Goal: Task Accomplishment & Management: Manage account settings

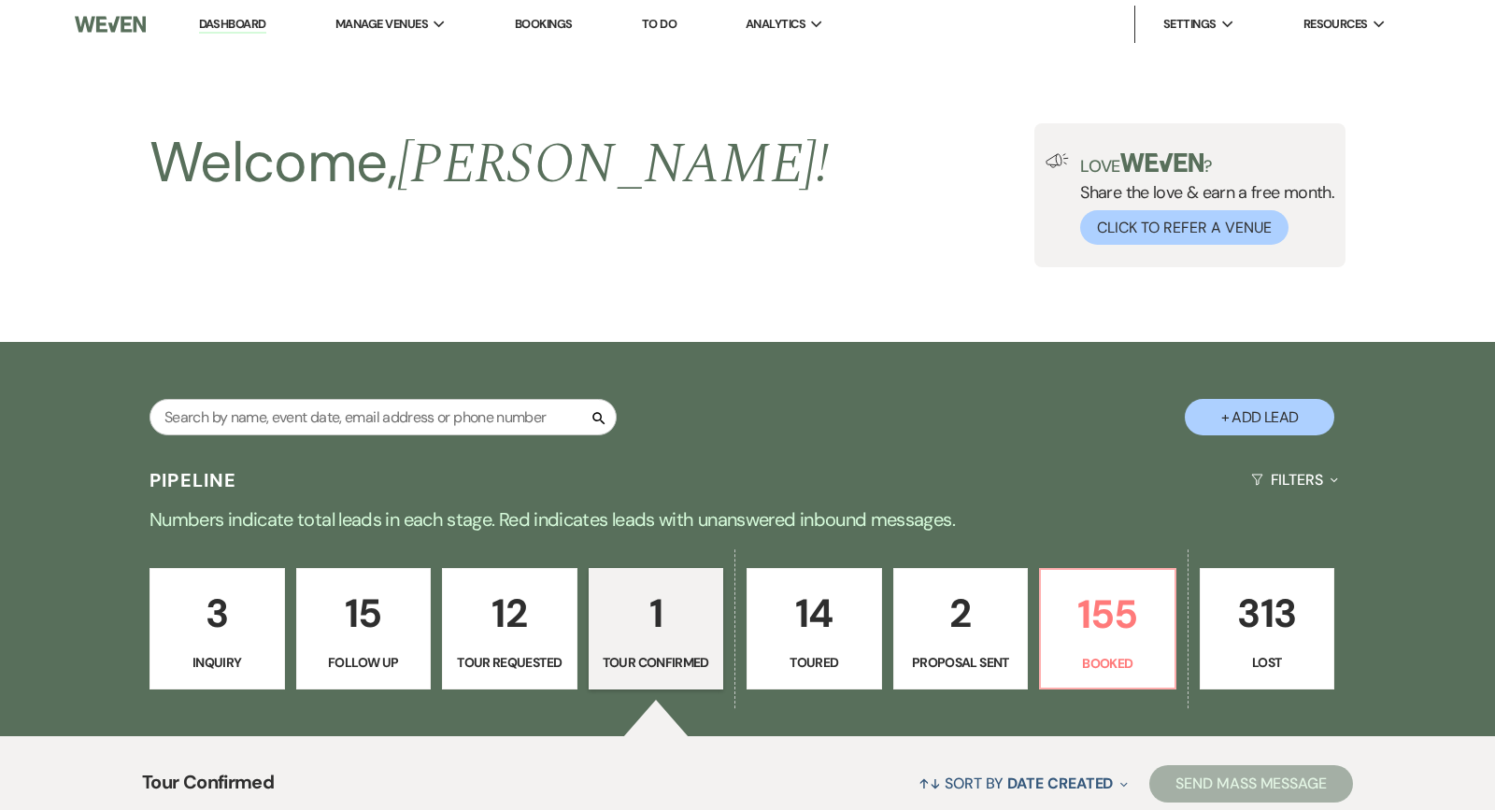
select select "4"
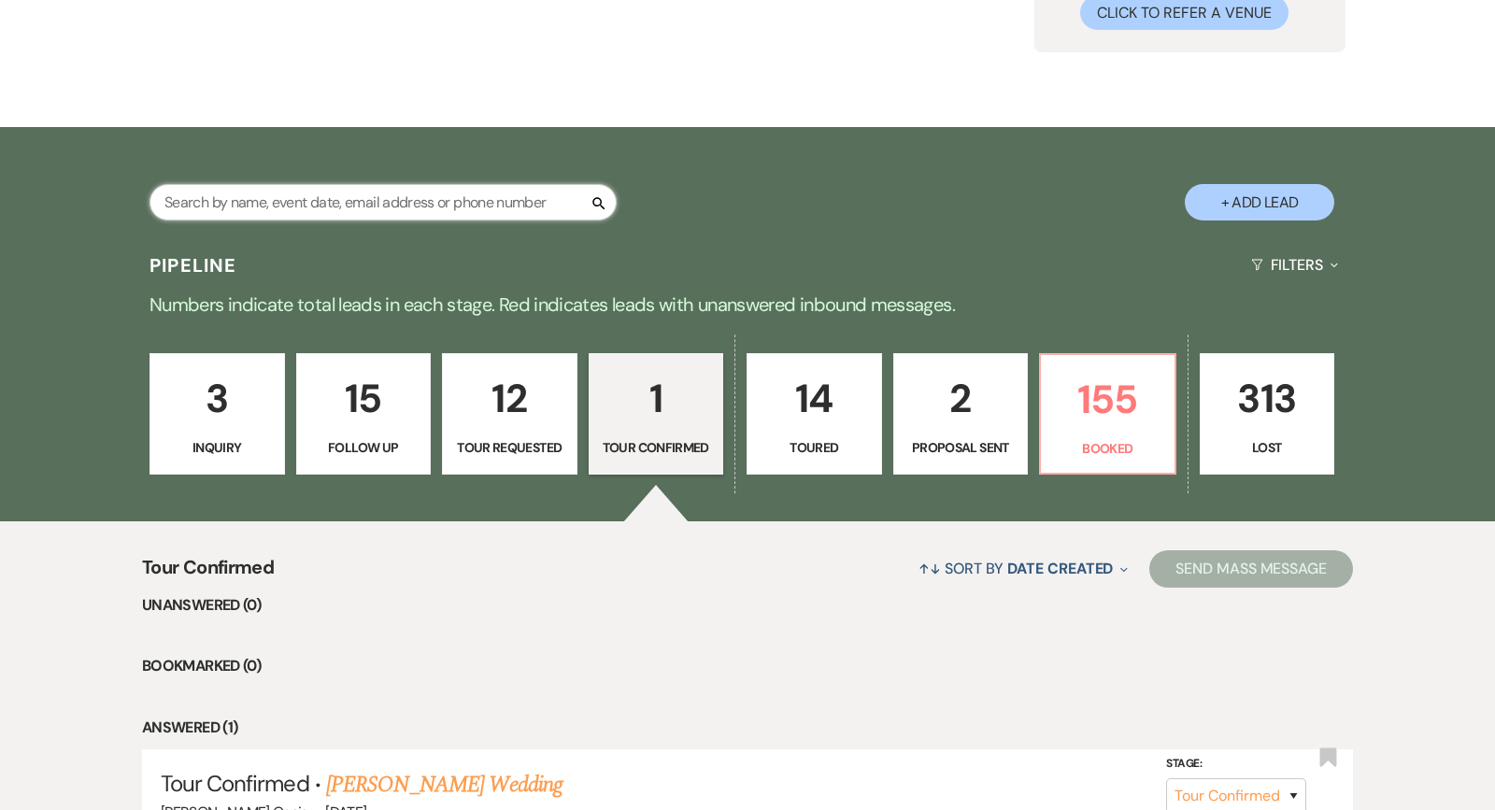
click at [420, 206] on input "text" at bounding box center [382, 202] width 467 height 36
type input "[PERSON_NAME]"
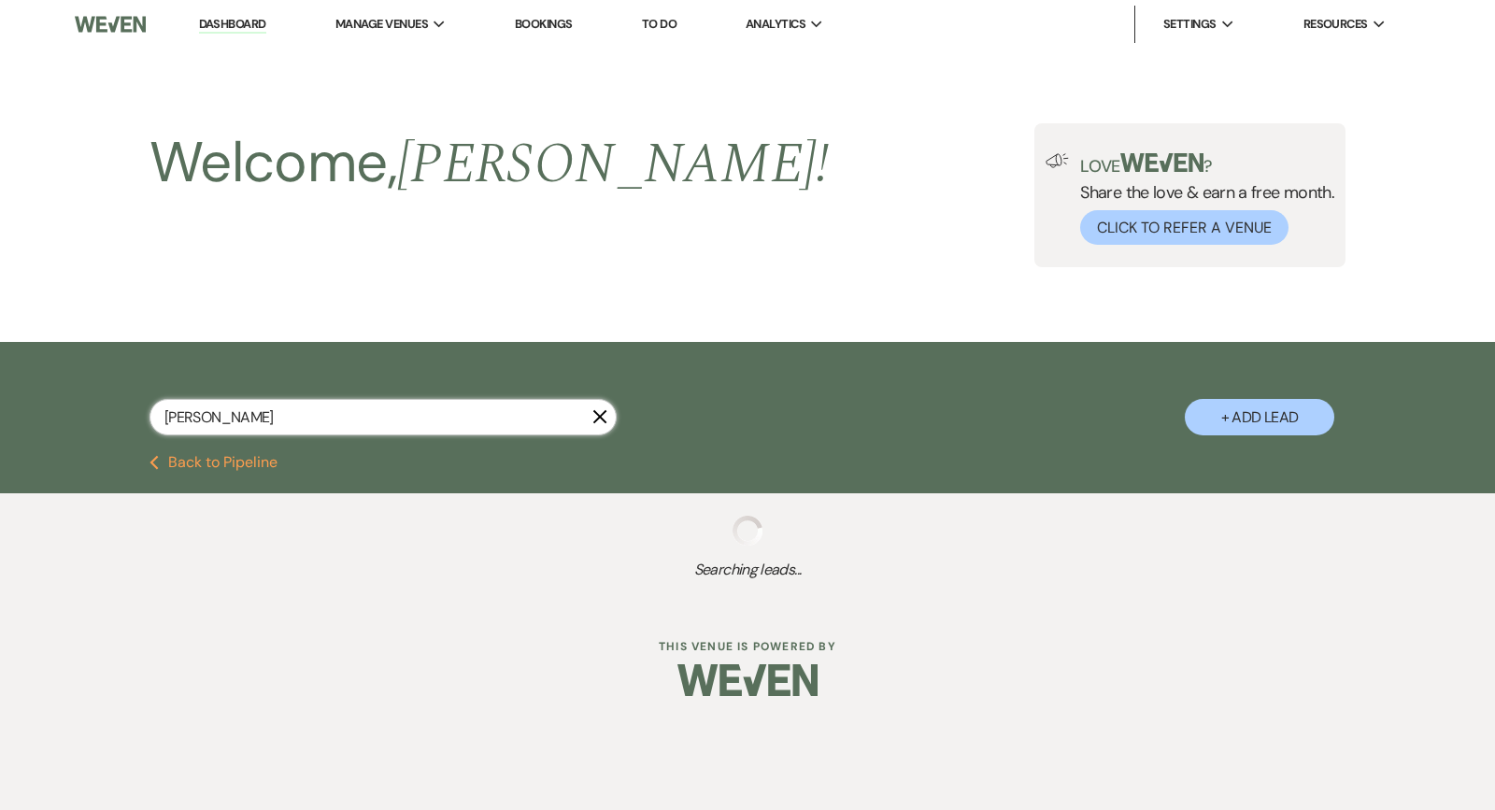
select select "5"
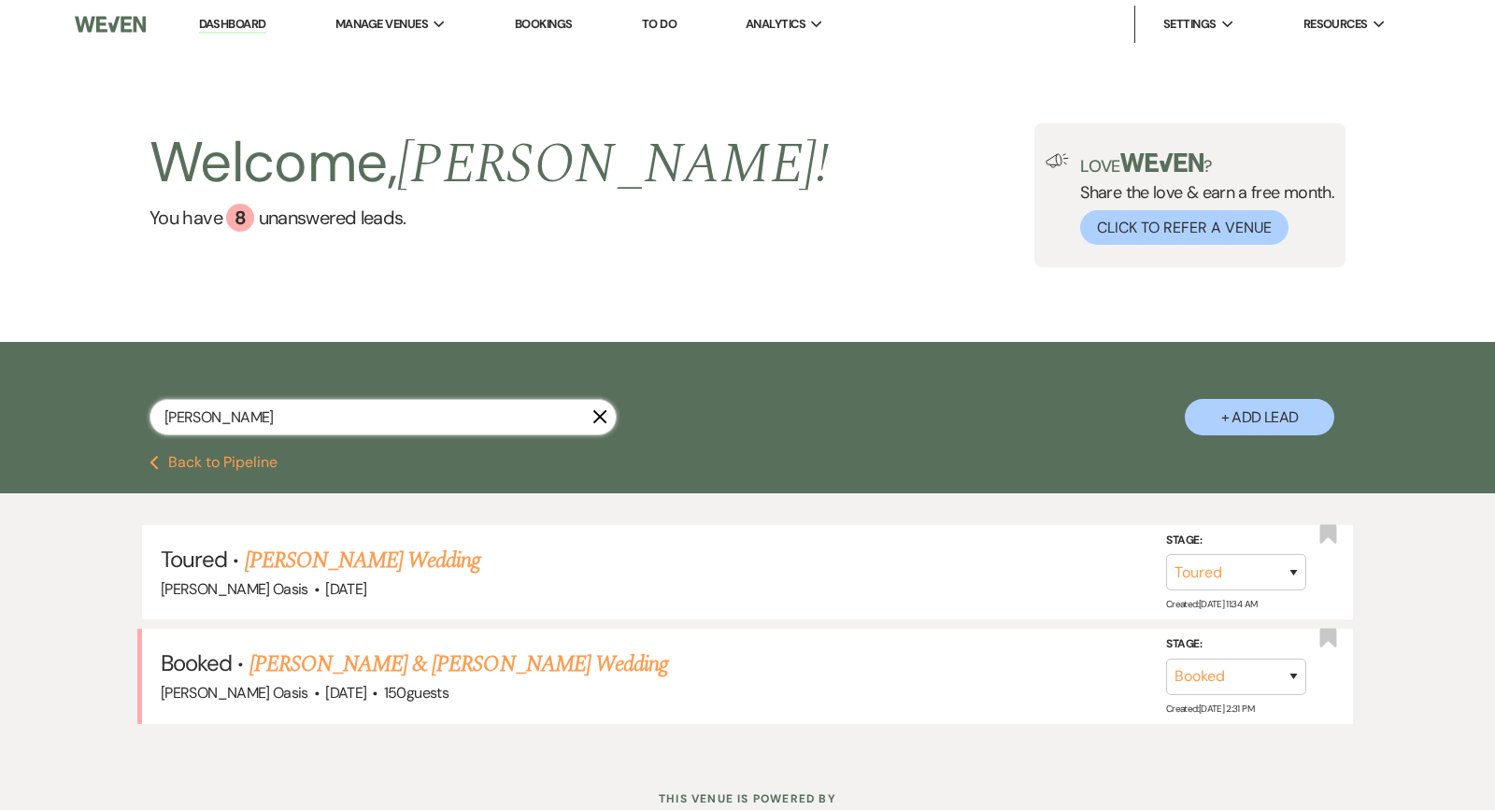
type input "[PERSON_NAME]"
drag, startPoint x: 449, startPoint y: 161, endPoint x: 360, endPoint y: 658, distance: 505.1
click at [360, 658] on link "[PERSON_NAME] & [PERSON_NAME] Wedding" at bounding box center [458, 664] width 419 height 34
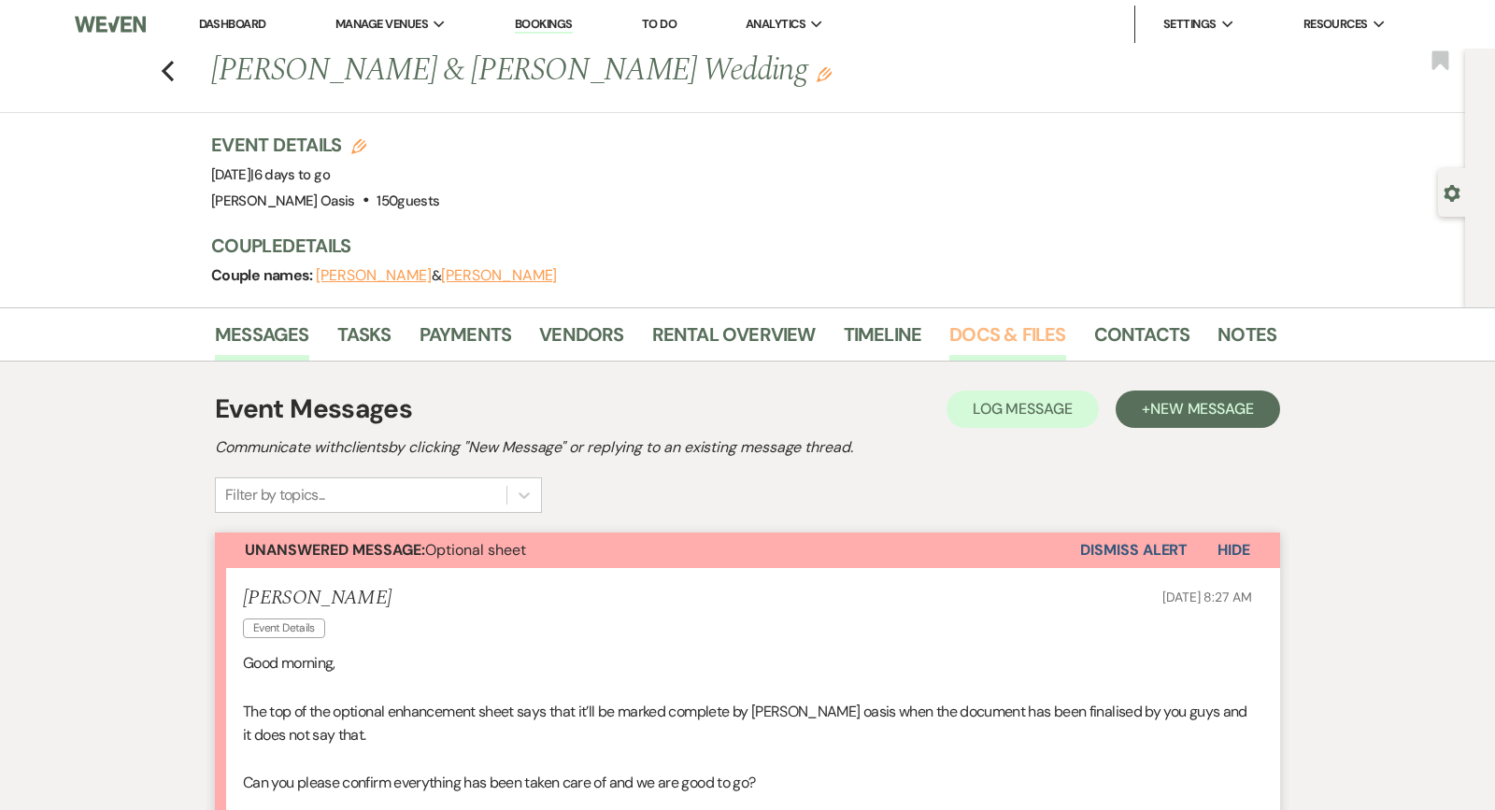
click at [1020, 335] on link "Docs & Files" at bounding box center [1007, 340] width 116 height 41
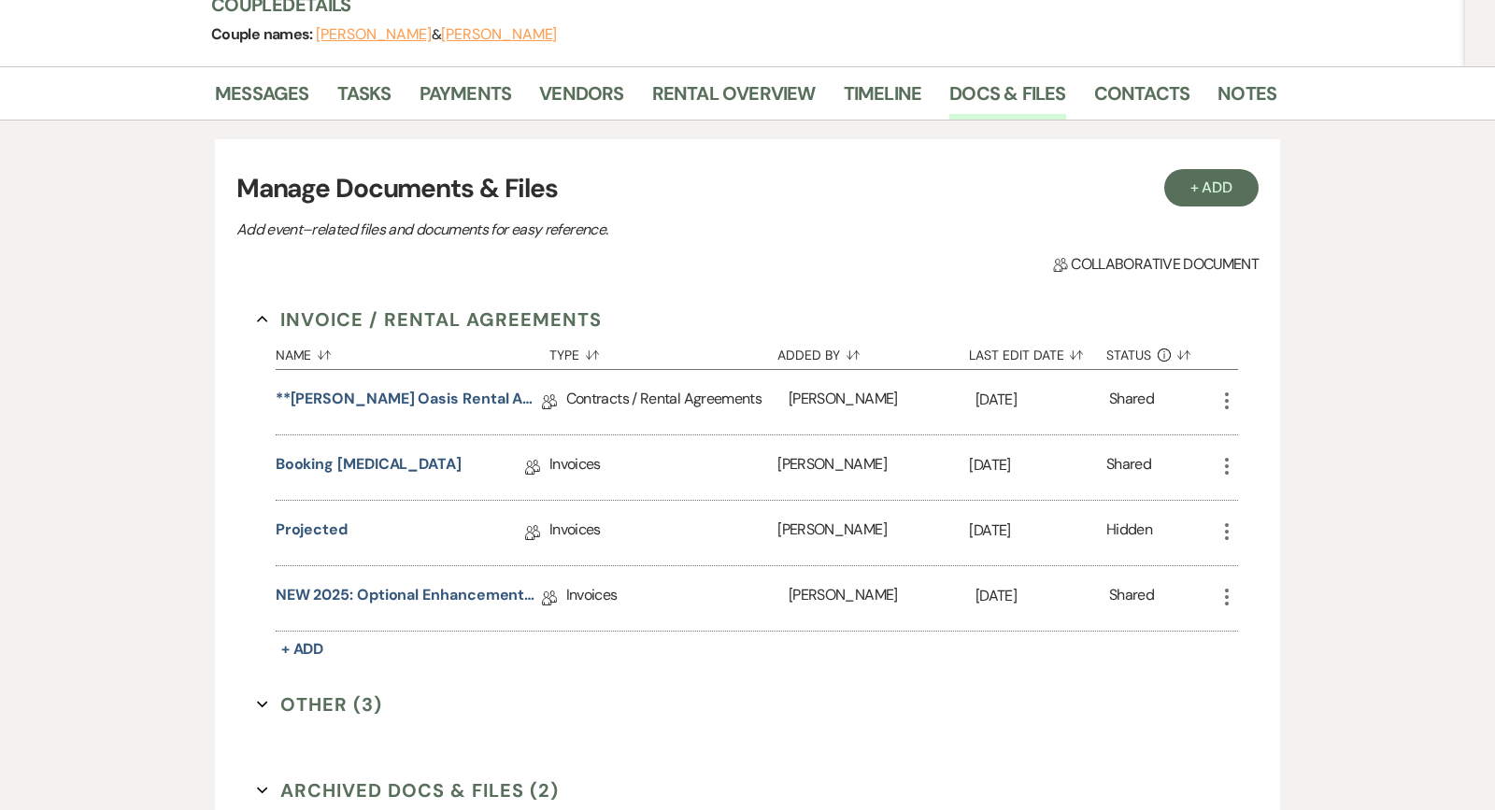
scroll to position [244, 0]
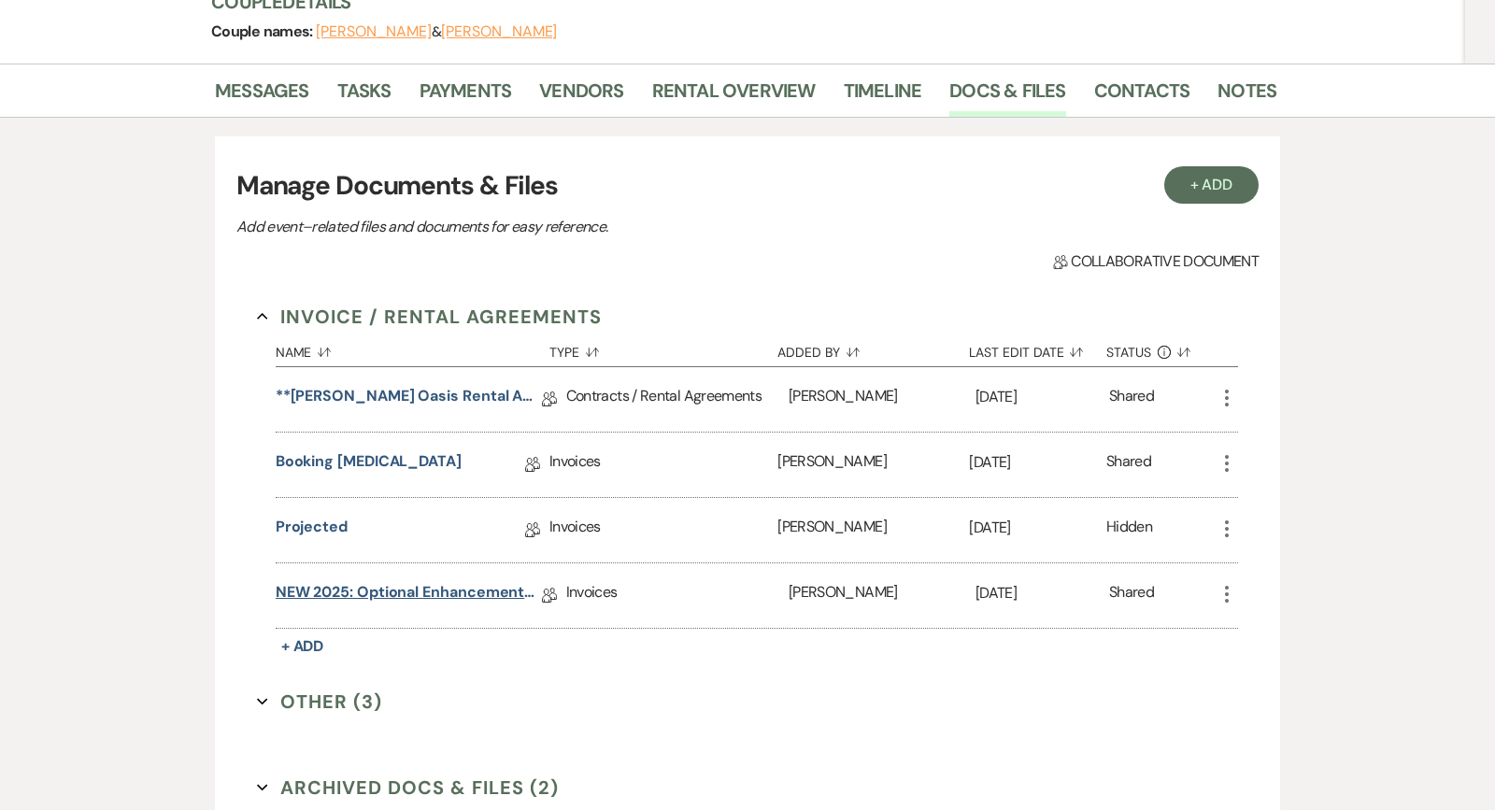
click at [464, 592] on link "NEW 2025: Optional Enhancements + Information" at bounding box center [409, 595] width 266 height 29
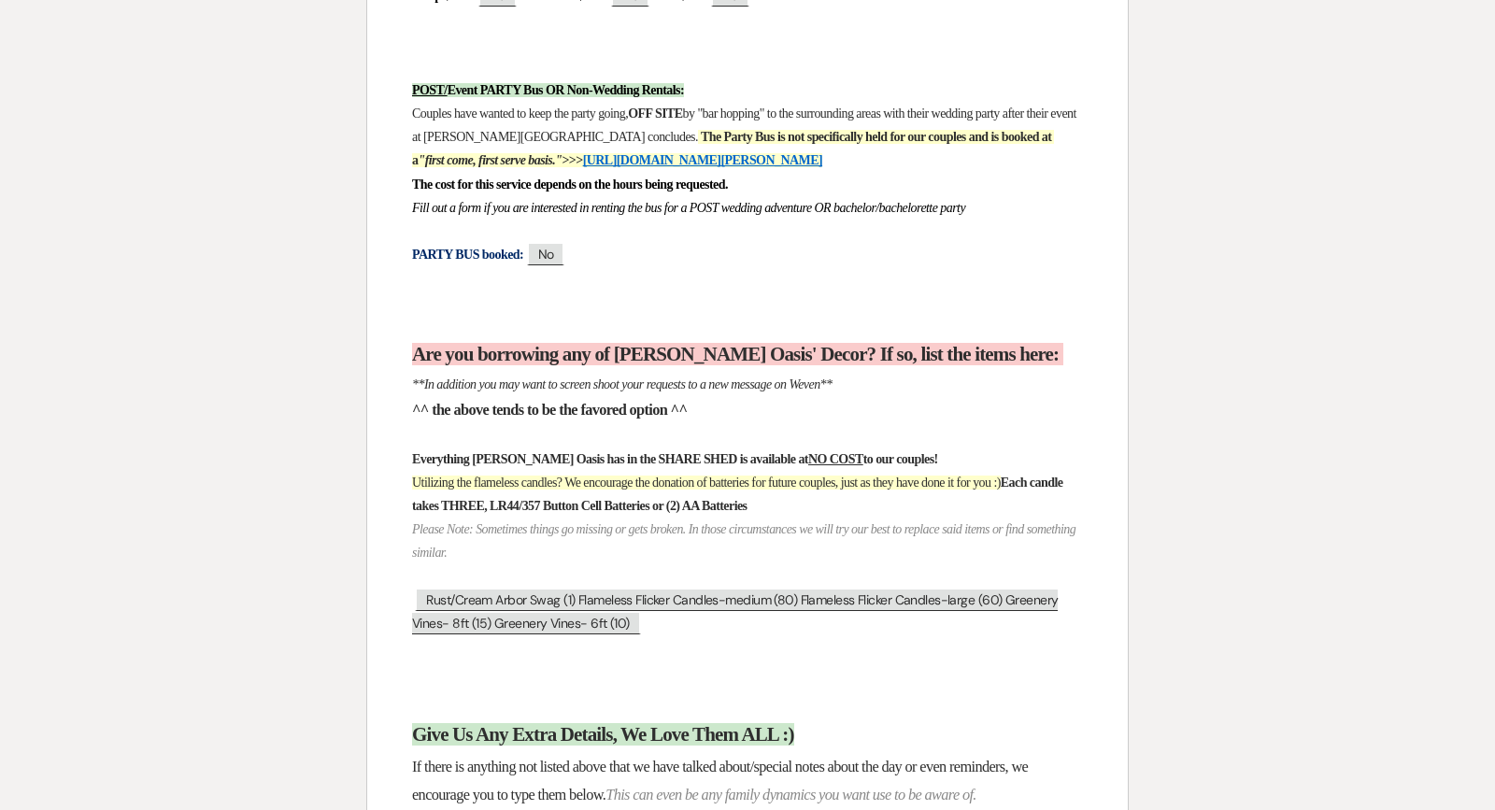
scroll to position [17168, 0]
